Goal: Find specific page/section: Find specific page/section

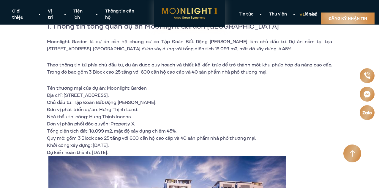
scroll to position [59, 0]
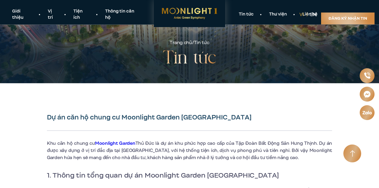
click at [56, 17] on link "Vị trí" at bounding box center [52, 14] width 25 height 12
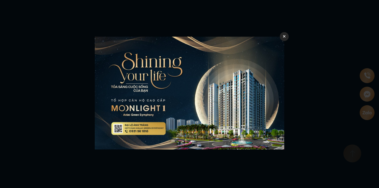
scroll to position [646, 0]
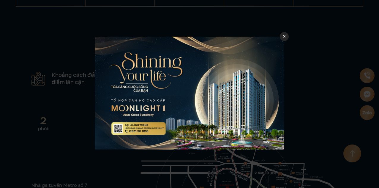
click at [286, 35] on icon at bounding box center [284, 36] width 3 height 4
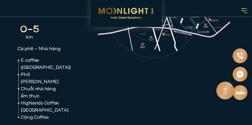
click at [159, 56] on icon at bounding box center [165, 8] width 140 height 189
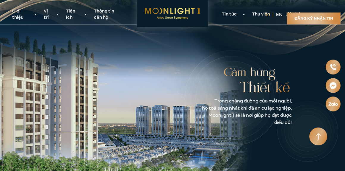
scroll to position [0, 0]
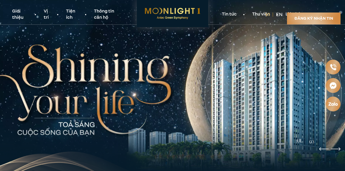
click at [49, 13] on link "Vị trí" at bounding box center [47, 14] width 22 height 12
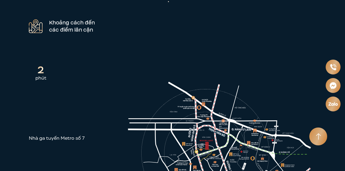
scroll to position [696, 0]
